Goal: Task Accomplishment & Management: Manage account settings

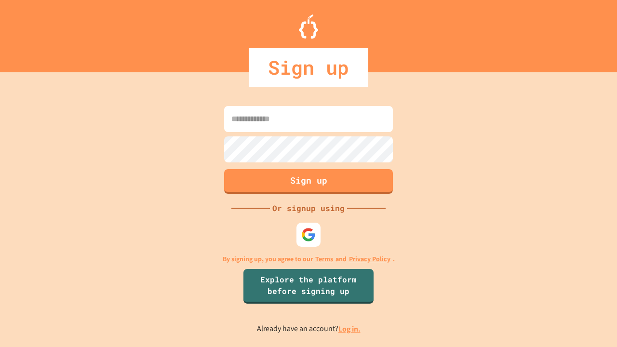
click at [350, 329] on link "Log in." at bounding box center [349, 329] width 22 height 10
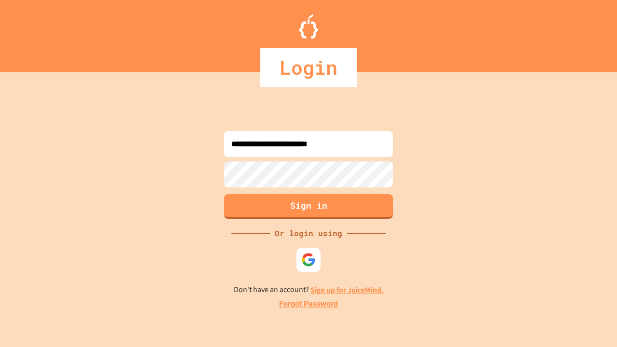
type input "**********"
